Goal: Navigation & Orientation: Find specific page/section

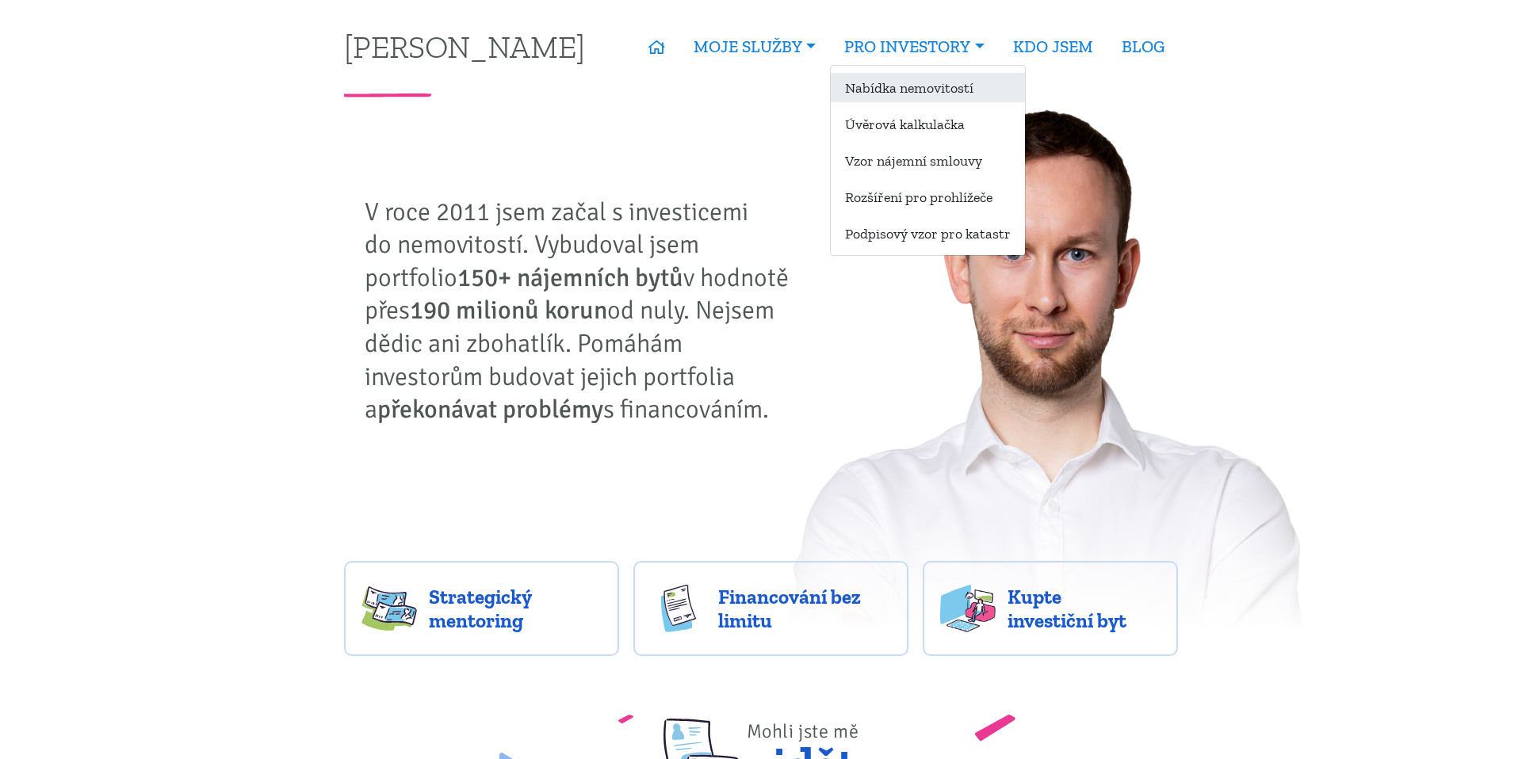
click at [904, 87] on link "Nabídka nemovitostí" at bounding box center [928, 87] width 194 height 29
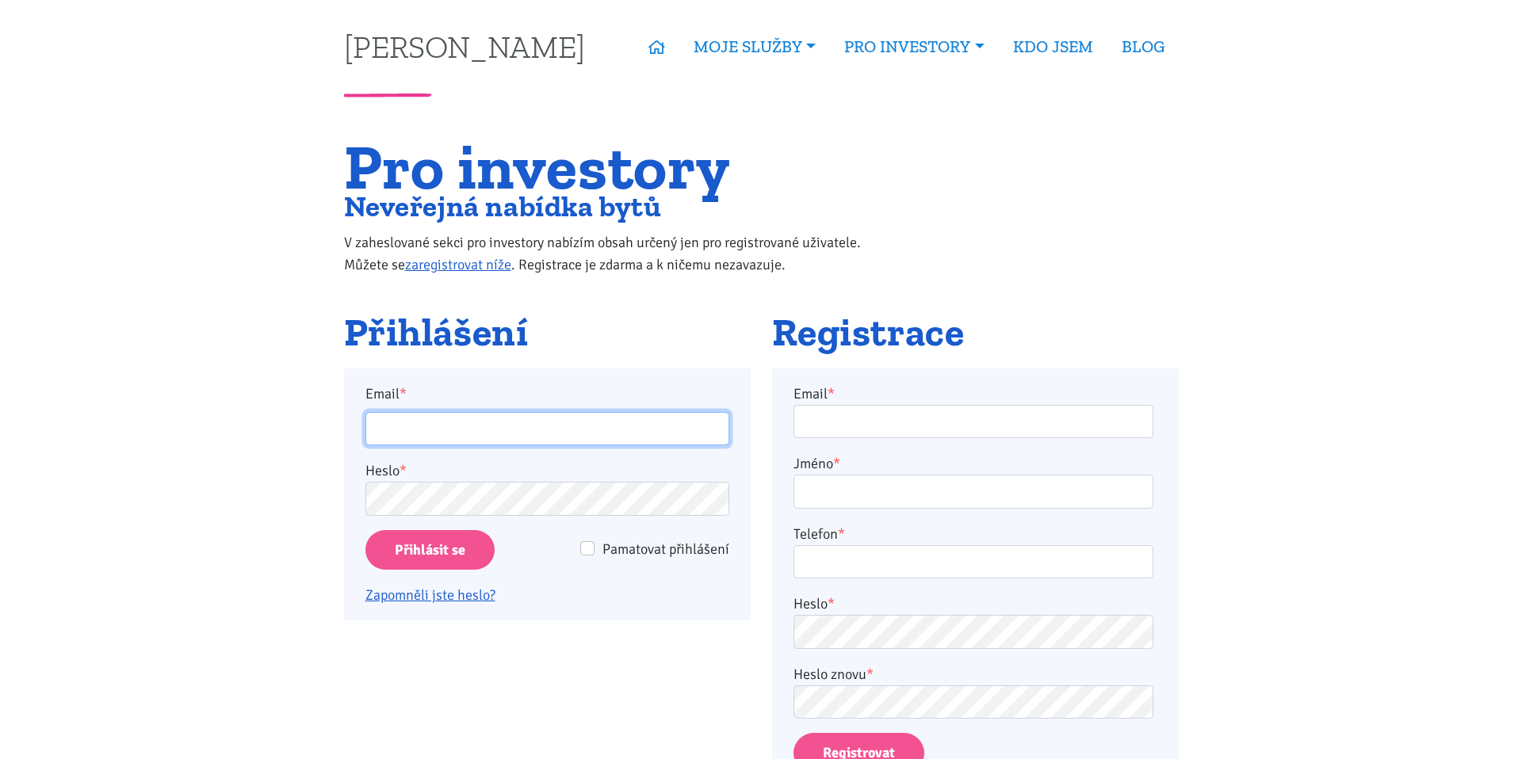
click at [599, 417] on input "Email *" at bounding box center [547, 429] width 364 height 34
type input "ladislav@grey.biz"
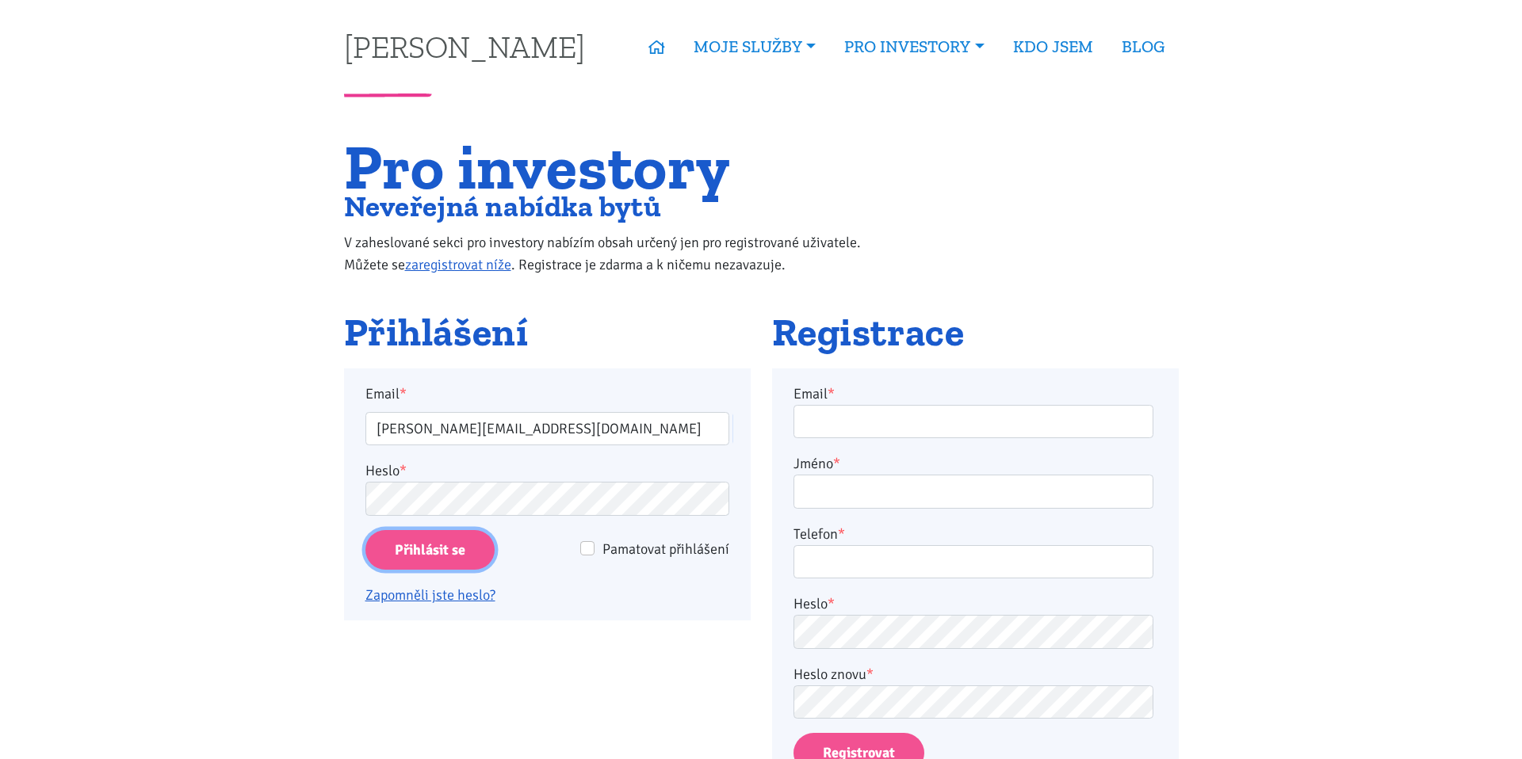
click at [440, 542] on input "Přihlásit se" at bounding box center [429, 550] width 129 height 40
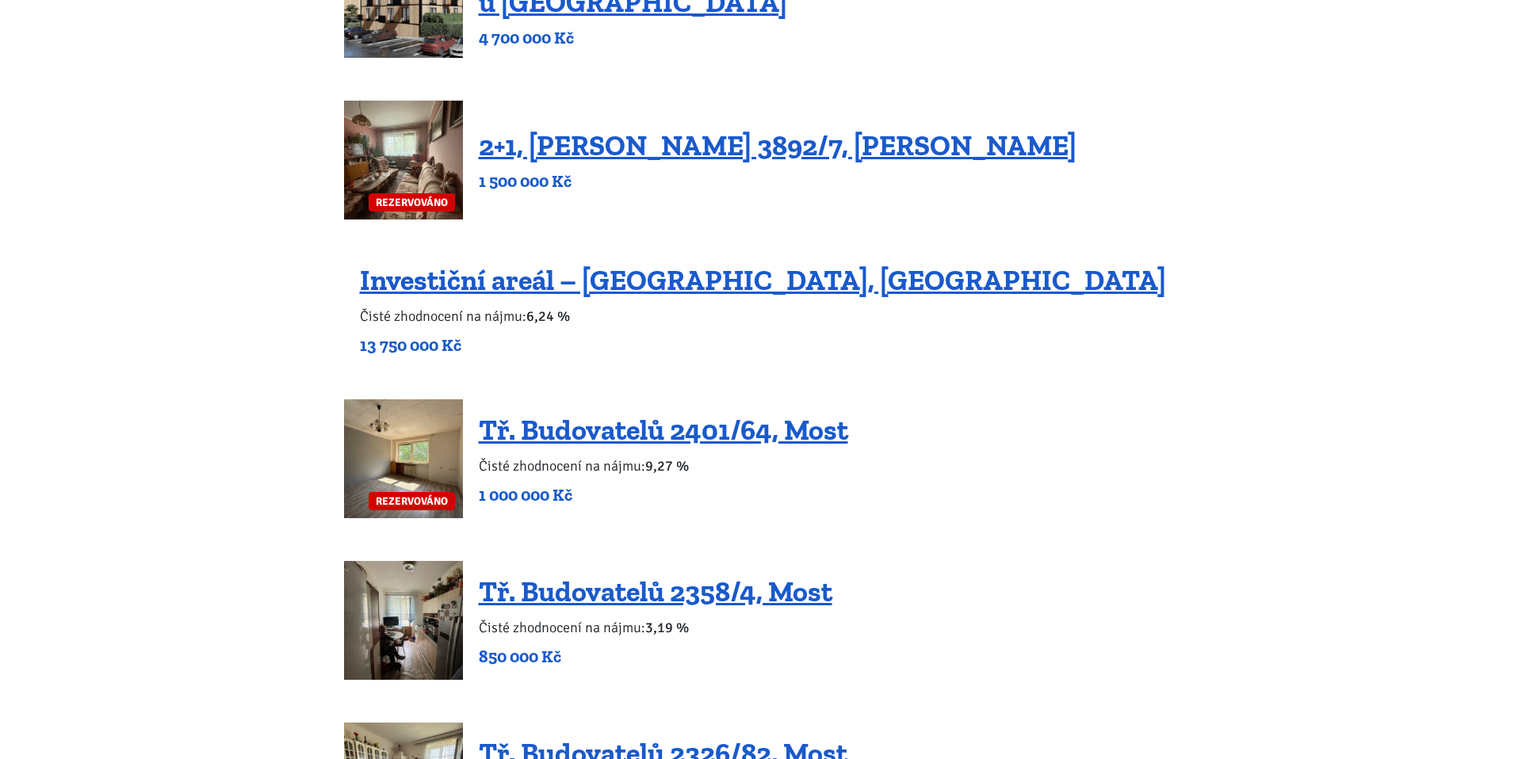
scroll to position [867, 0]
